Goal: Task Accomplishment & Management: Manage account settings

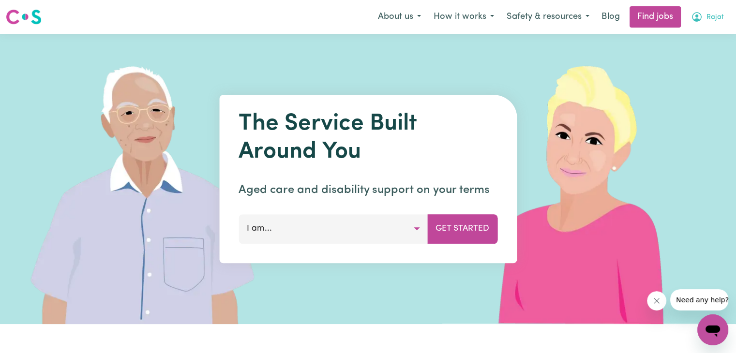
click at [717, 18] on span "Rajat" at bounding box center [714, 17] width 17 height 11
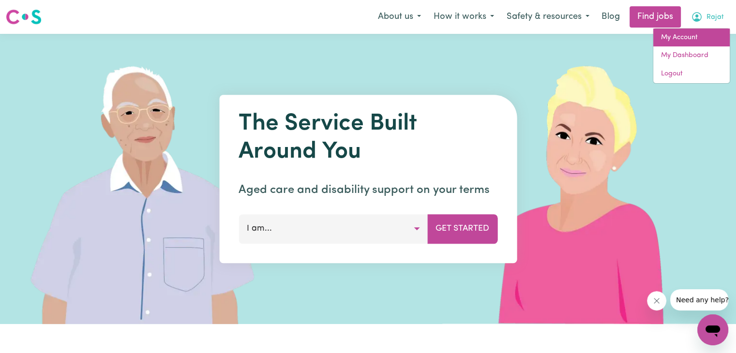
click at [676, 38] on link "My Account" at bounding box center [691, 38] width 76 height 18
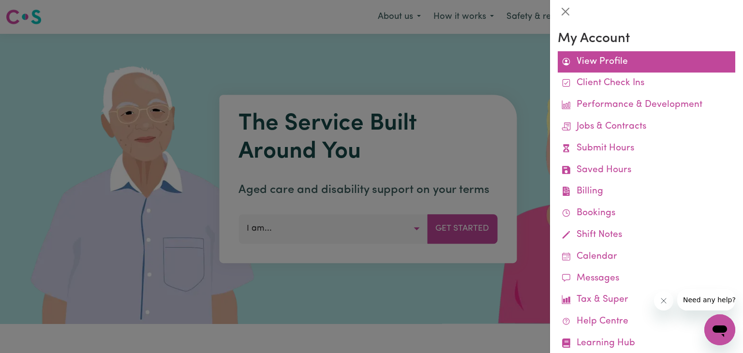
click at [644, 68] on link "View Profile" at bounding box center [647, 62] width 178 height 22
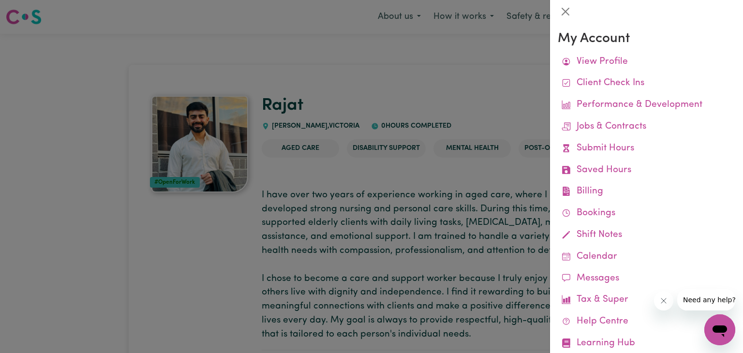
click at [163, 266] on div at bounding box center [371, 176] width 743 height 353
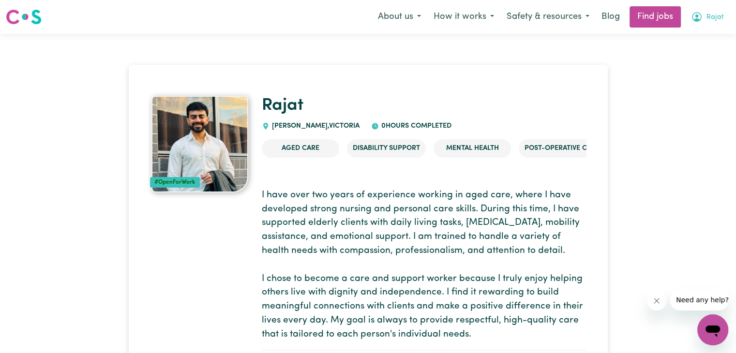
click at [702, 12] on icon "My Account" at bounding box center [697, 17] width 12 height 12
click at [679, 35] on link "My Account" at bounding box center [691, 38] width 76 height 18
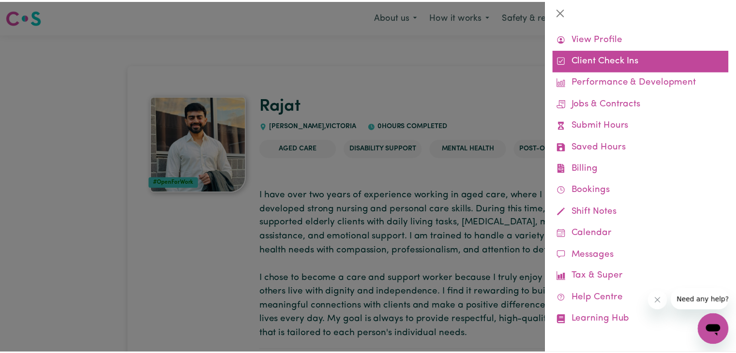
scroll to position [25, 0]
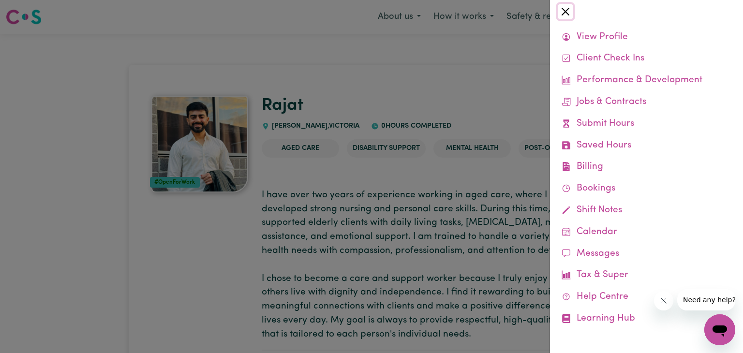
click at [567, 14] on button "Close" at bounding box center [565, 11] width 15 height 15
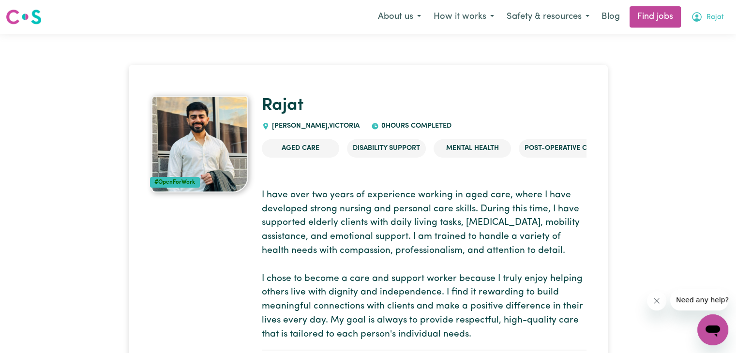
click at [693, 15] on icon "My Account" at bounding box center [697, 17] width 12 height 12
click at [678, 57] on link "My Dashboard" at bounding box center [691, 55] width 76 height 18
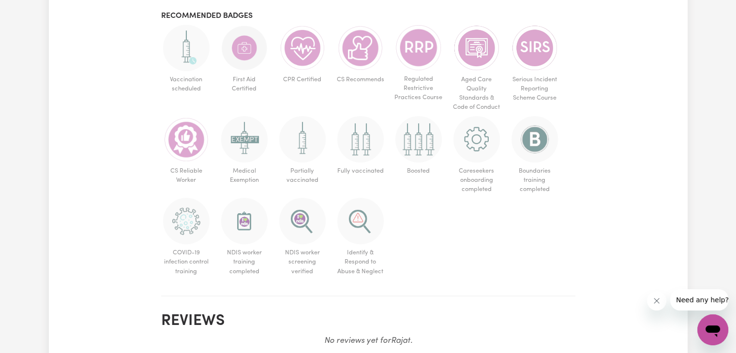
scroll to position [526, 0]
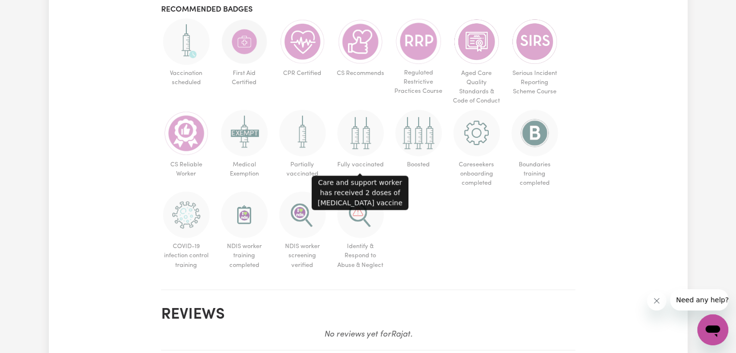
click at [371, 130] on img at bounding box center [360, 133] width 46 height 46
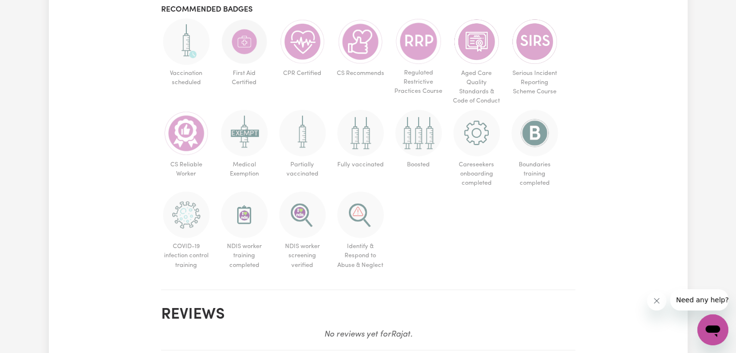
click at [356, 140] on img at bounding box center [360, 133] width 46 height 46
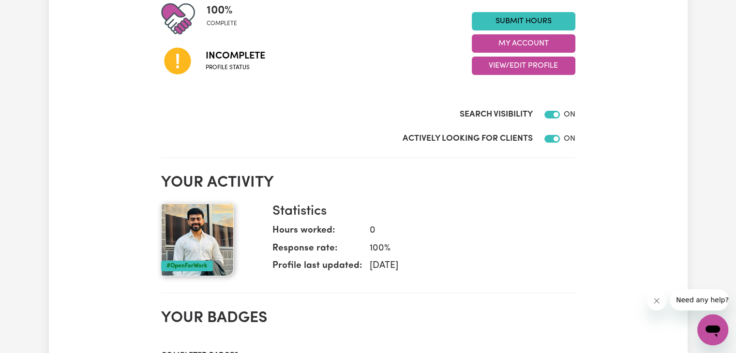
scroll to position [135, 0]
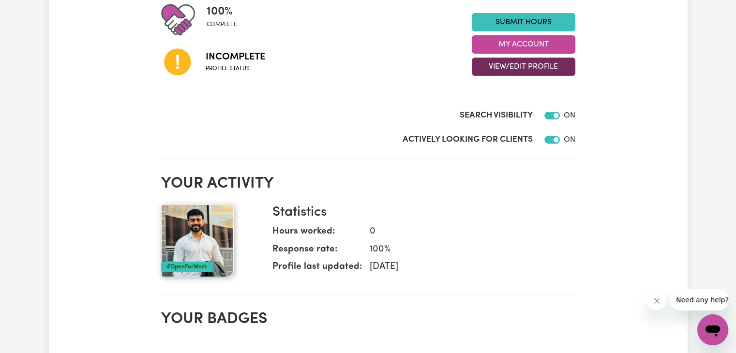
click at [511, 70] on button "View/Edit Profile" at bounding box center [524, 67] width 104 height 18
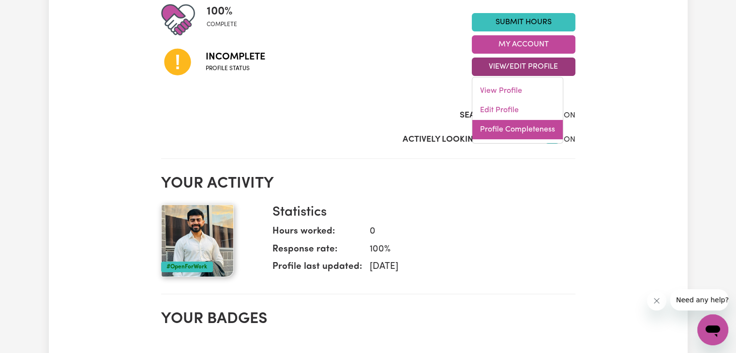
click at [490, 131] on link "Profile Completeness" at bounding box center [517, 129] width 90 height 19
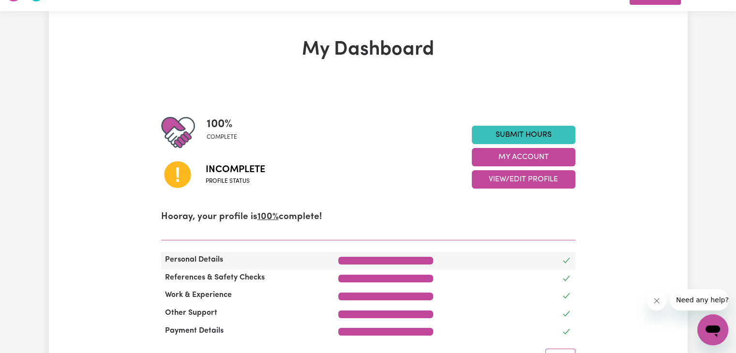
scroll to position [22, 0]
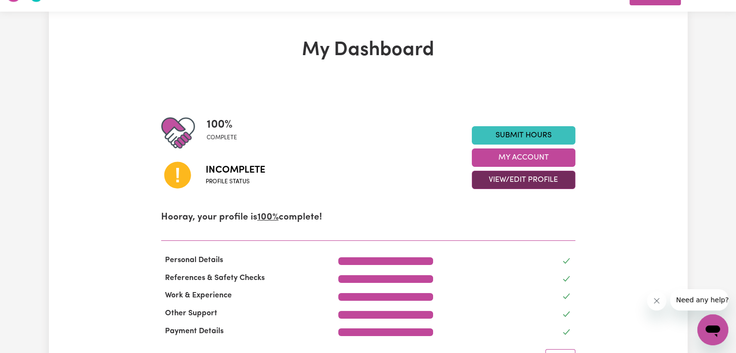
click at [515, 184] on button "View/Edit Profile" at bounding box center [524, 180] width 104 height 18
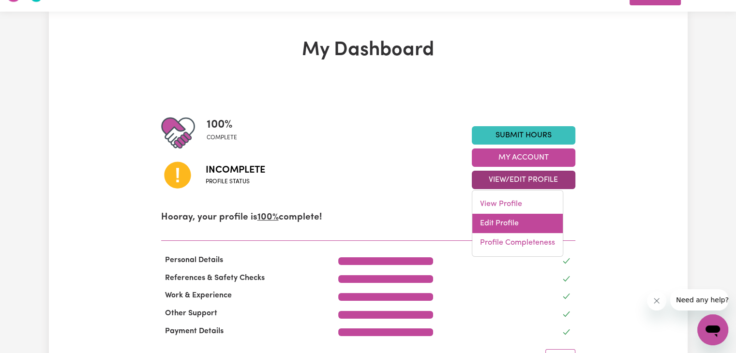
click at [504, 227] on link "Edit Profile" at bounding box center [517, 223] width 90 height 19
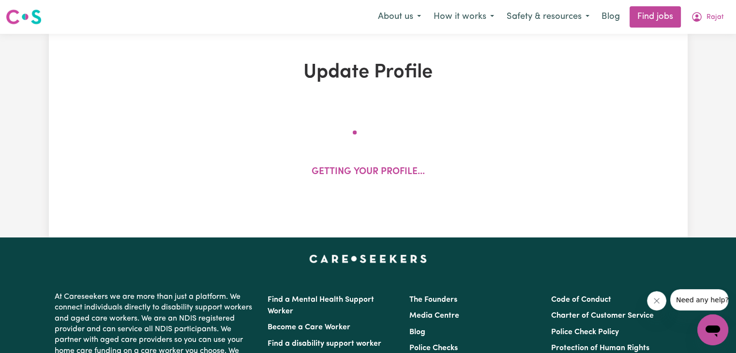
select select "[DEMOGRAPHIC_DATA]"
select select "Student Visa"
select select "Studying a healthcare related degree or qualification"
select select "40"
select select "50"
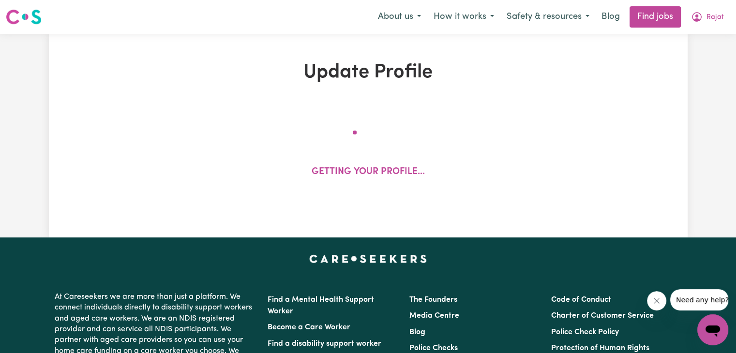
select select "60"
select select "70"
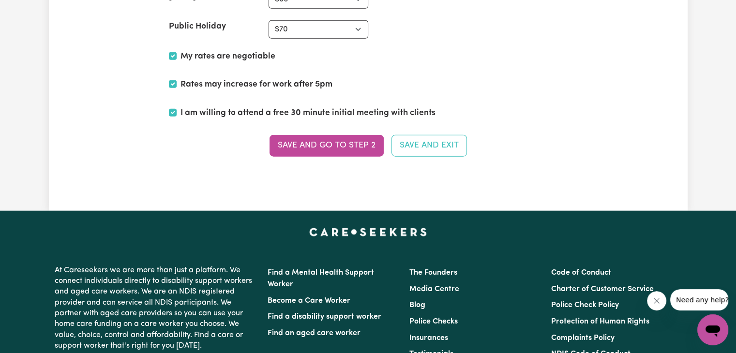
scroll to position [2395, 0]
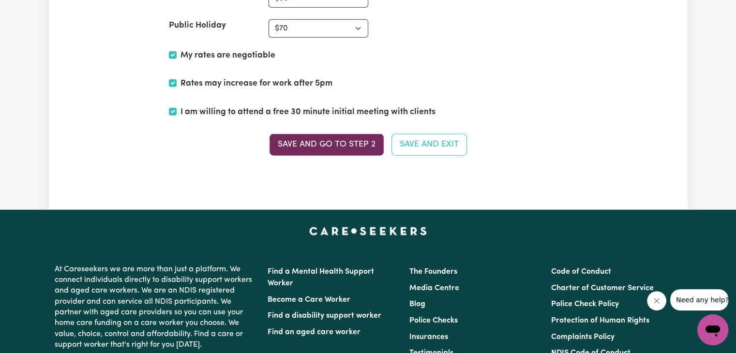
click at [354, 141] on button "Save and go to Step 2" at bounding box center [326, 144] width 114 height 21
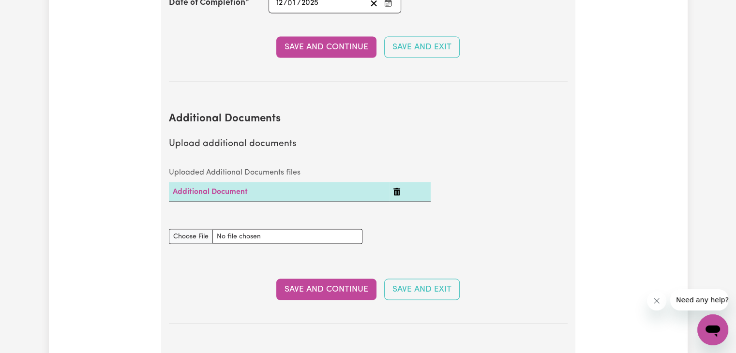
scroll to position [1829, 0]
click at [296, 181] on td "Additional Document" at bounding box center [279, 191] width 221 height 20
click at [198, 228] on input "Additional Documents document" at bounding box center [266, 235] width 194 height 15
type input "C:\fakepath\VehicleRegistrationEnquiry.pdf"
click at [310, 278] on button "Save and Continue" at bounding box center [326, 288] width 100 height 21
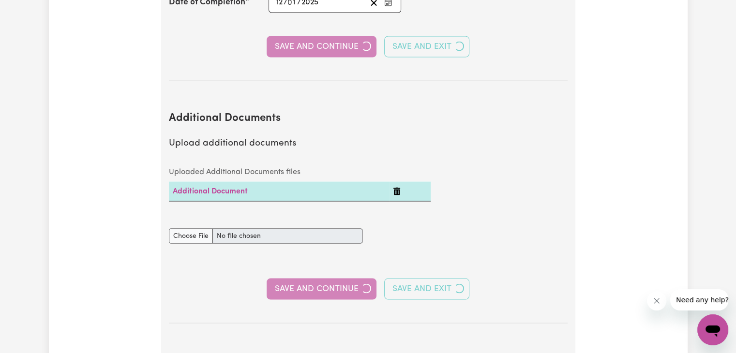
select select "2023"
select select "Certificate III (Individual Support)"
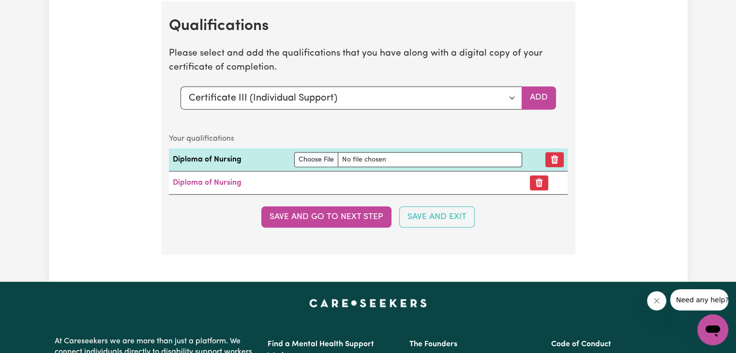
scroll to position [2502, 0]
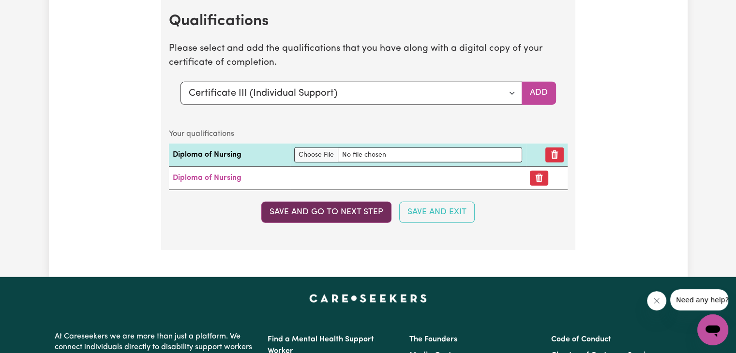
click at [300, 202] on button "Save and go to next step" at bounding box center [326, 212] width 130 height 21
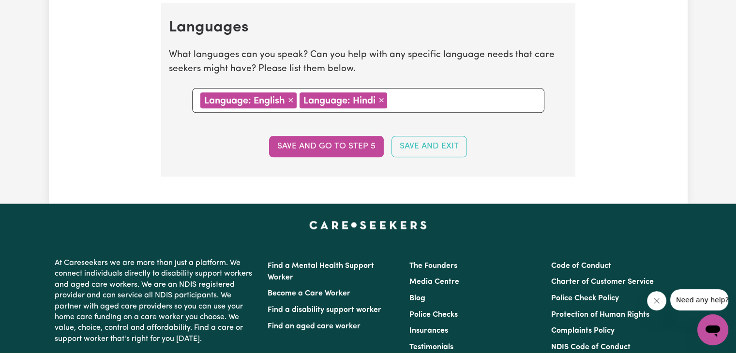
scroll to position [1129, 0]
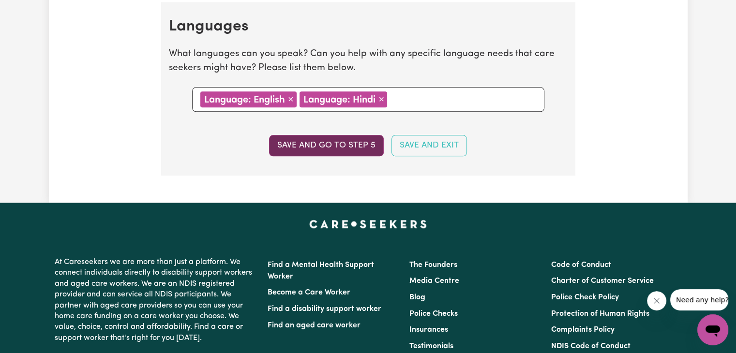
click at [317, 142] on button "Save and go to step 5" at bounding box center [326, 145] width 115 height 21
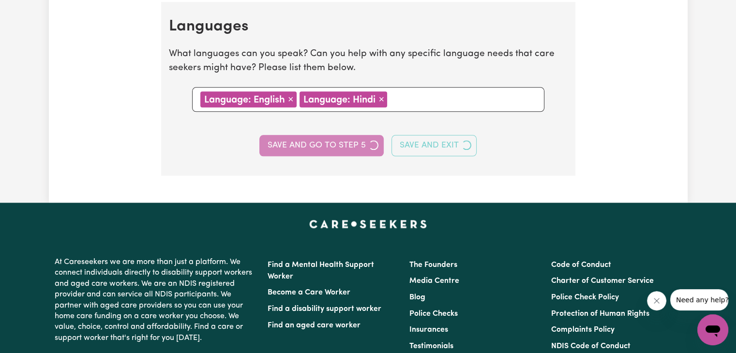
select select "I am providing services privately on my own"
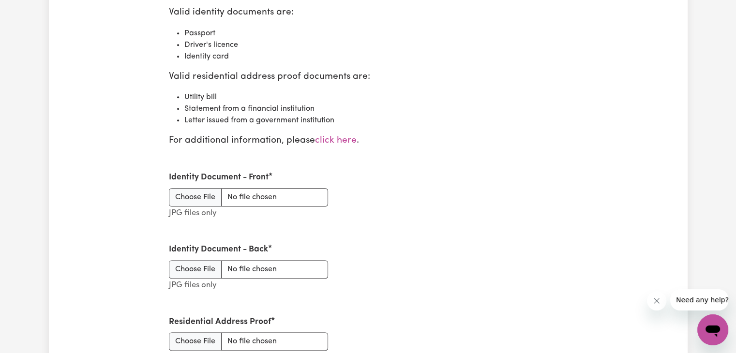
scroll to position [1158, 0]
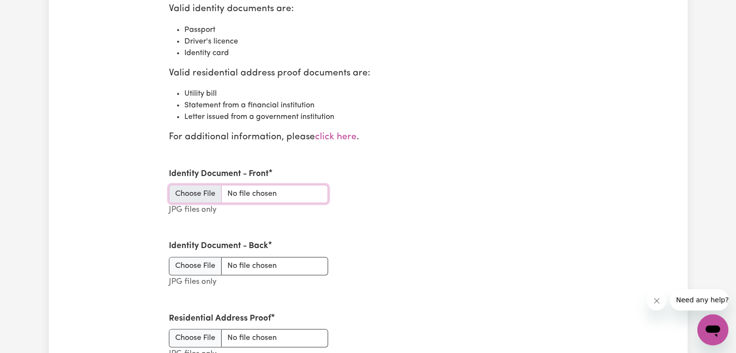
click at [205, 194] on input "Identity Document - Front" at bounding box center [248, 194] width 159 height 18
click at [185, 200] on input "Identity Document - Front" at bounding box center [248, 194] width 159 height 18
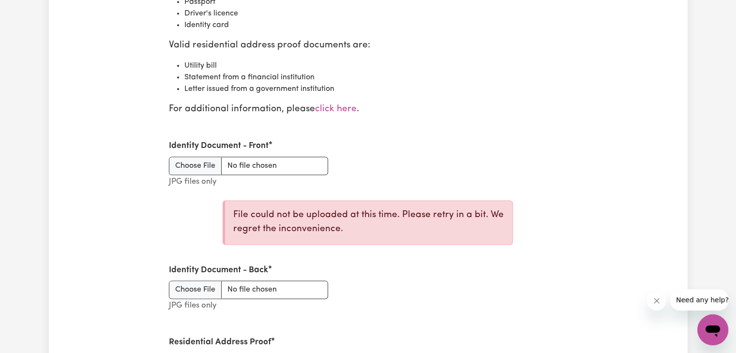
scroll to position [1237, 0]
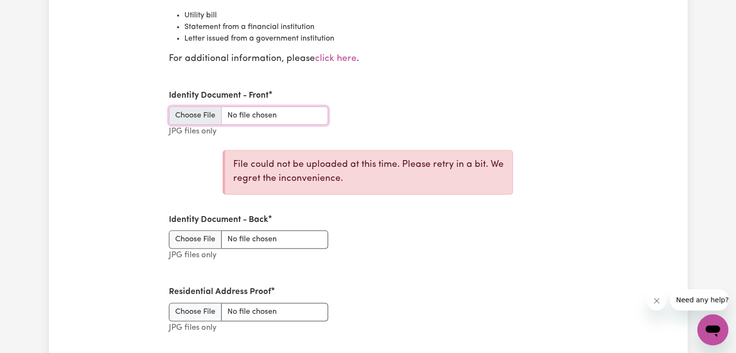
click at [199, 116] on input "Identity Document - Front" at bounding box center [248, 115] width 159 height 18
type input "C:\fakepath\Aus license front .pdf"
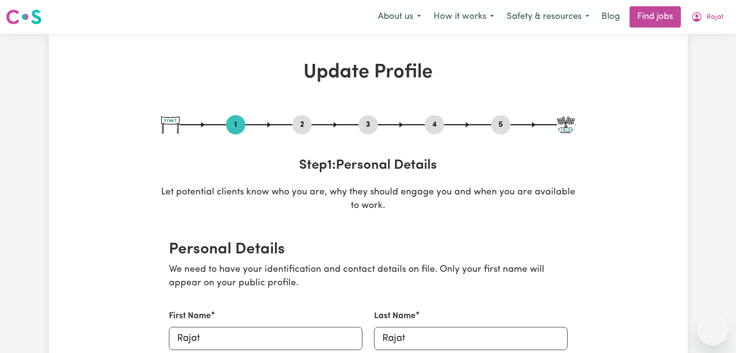
select select "[DEMOGRAPHIC_DATA]"
select select "Student Visa"
select select "Studying a healthcare related degree or qualification"
select select "40"
select select "50"
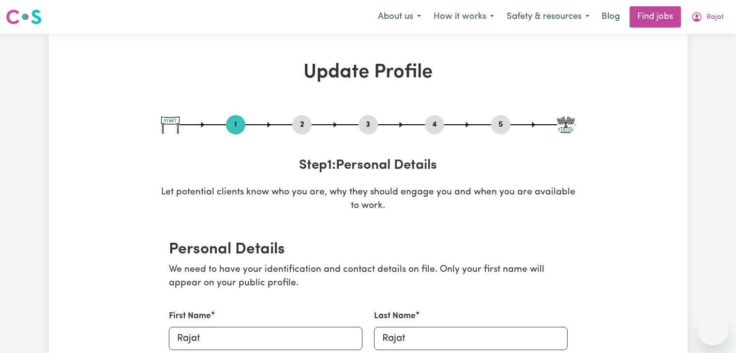
select select "60"
select select "70"
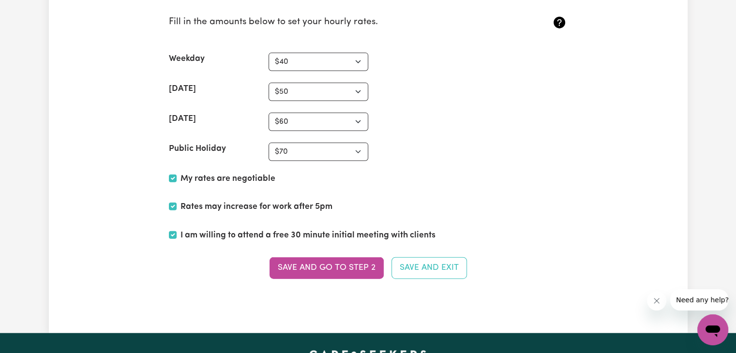
scroll to position [2280, 0]
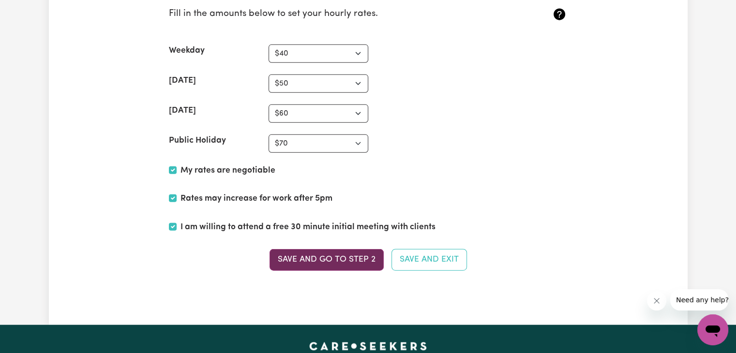
click at [336, 250] on button "Save and go to Step 2" at bounding box center [326, 259] width 114 height 21
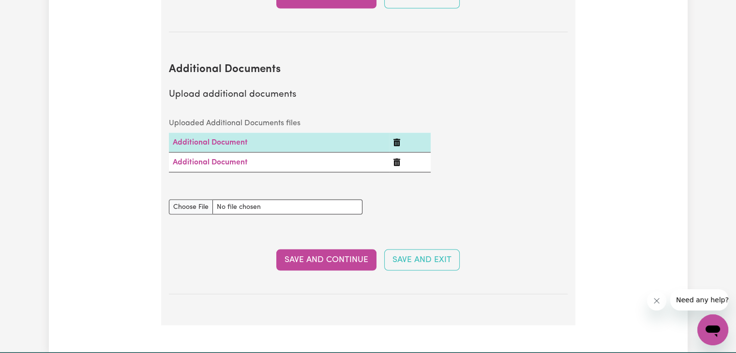
scroll to position [1877, 0]
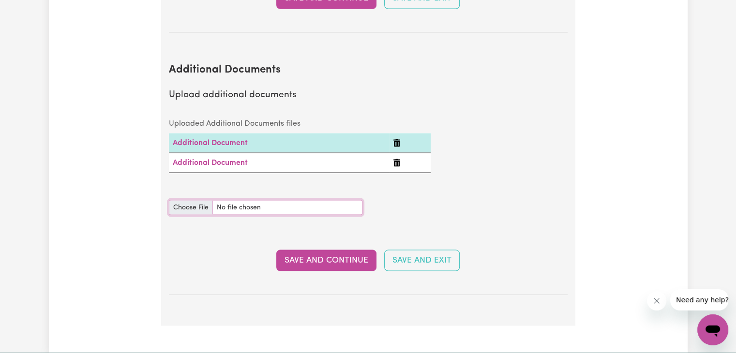
click at [196, 200] on input "Additional Documents document" at bounding box center [266, 207] width 194 height 15
